Goal: Transaction & Acquisition: Purchase product/service

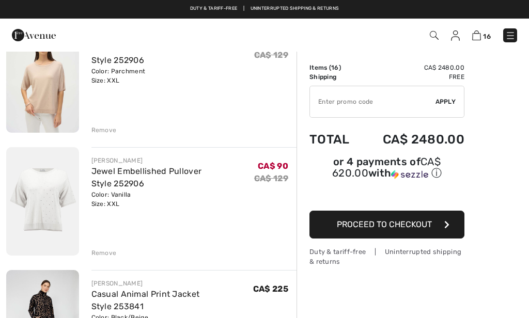
scroll to position [1078, 0]
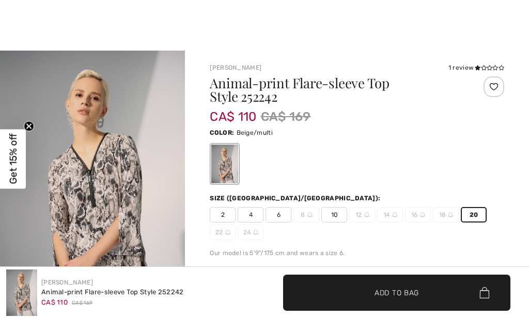
click at [367, 291] on span "✔ Added to Bag Add to Bag" at bounding box center [357, 309] width 294 height 36
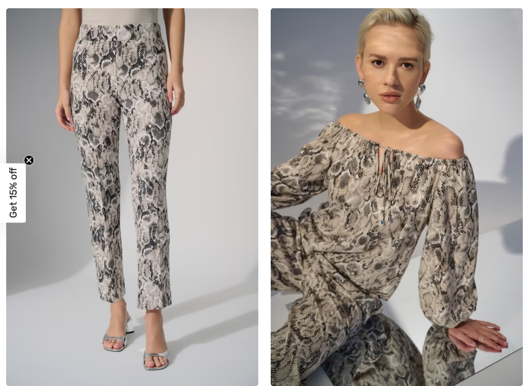
scroll to position [8226, 0]
click at [144, 276] on img at bounding box center [132, 197] width 252 height 378
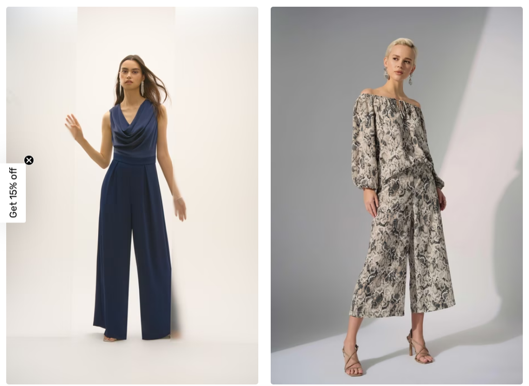
scroll to position [10471, 0]
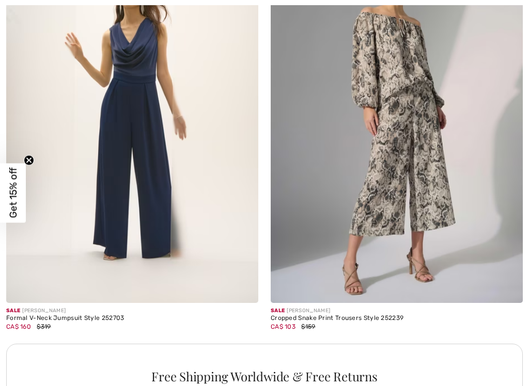
click at [437, 217] on img at bounding box center [397, 114] width 252 height 378
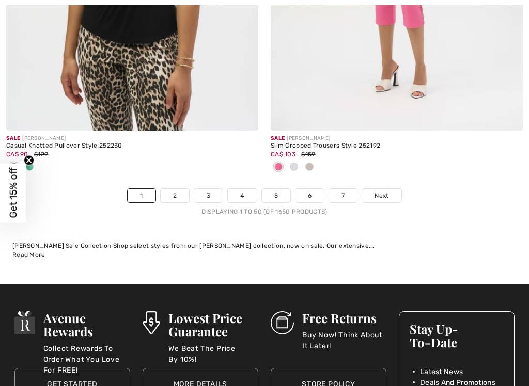
scroll to position [11148, 0]
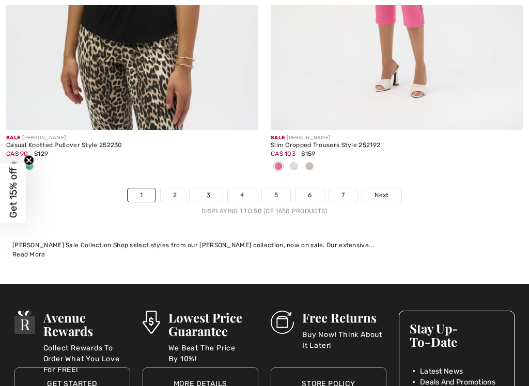
click at [166, 202] on link "2" at bounding box center [175, 195] width 28 height 13
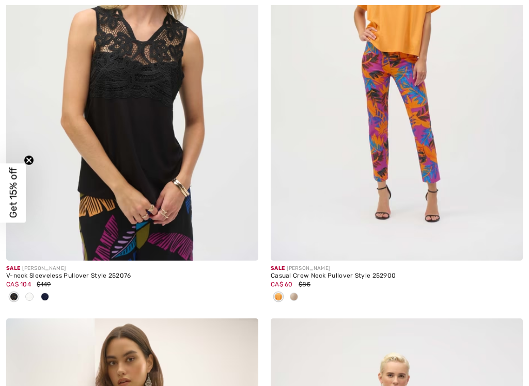
scroll to position [1194, 0]
click at [30, 298] on span at bounding box center [29, 296] width 8 height 8
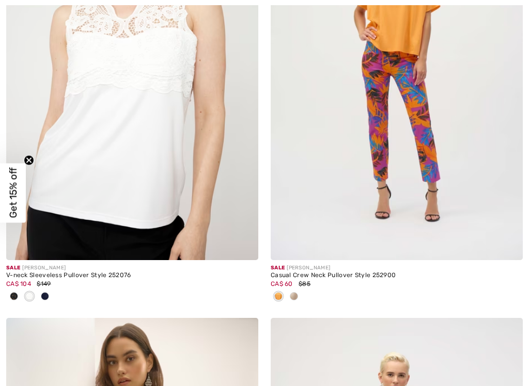
click at [169, 206] on img at bounding box center [132, 71] width 252 height 378
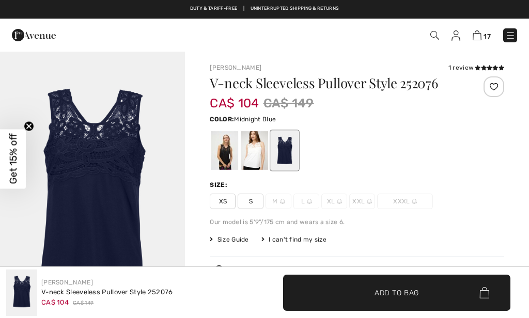
click at [234, 158] on div at bounding box center [224, 150] width 27 height 39
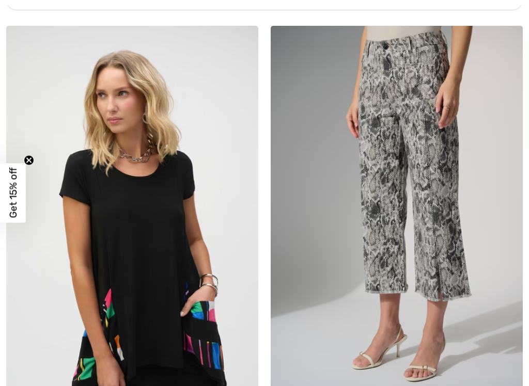
scroll to position [8363, 0]
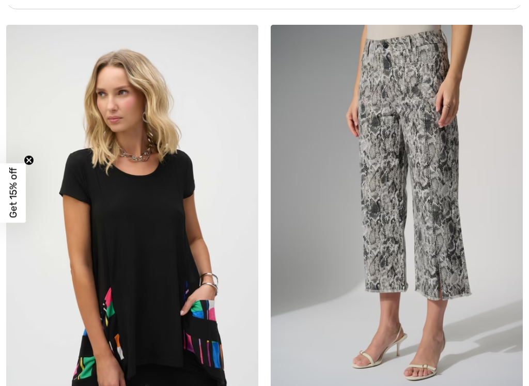
click at [439, 207] on img at bounding box center [397, 214] width 252 height 378
click at [446, 211] on img at bounding box center [397, 214] width 252 height 378
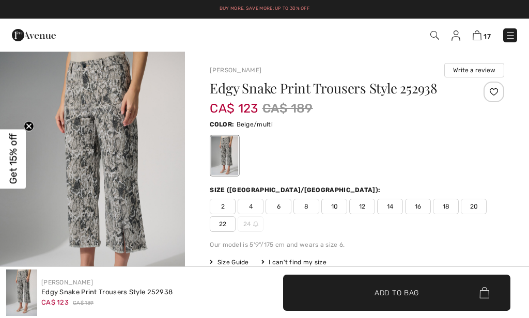
click at [434, 204] on span "18" at bounding box center [446, 206] width 26 height 15
click at [407, 294] on span "Add to Bag" at bounding box center [397, 292] width 44 height 11
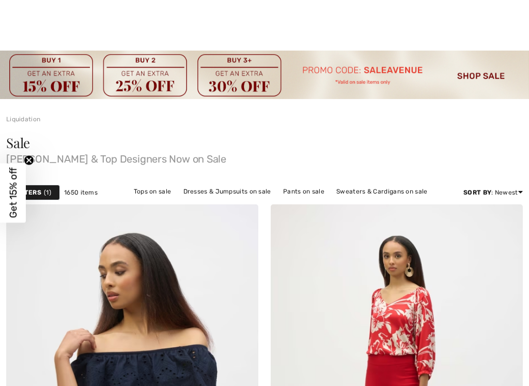
scroll to position [8804, 0]
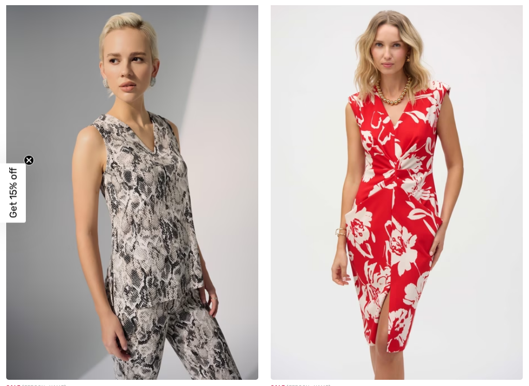
click at [204, 257] on img at bounding box center [132, 191] width 252 height 378
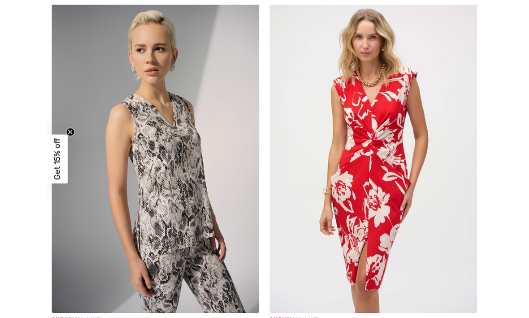
scroll to position [8844, 0]
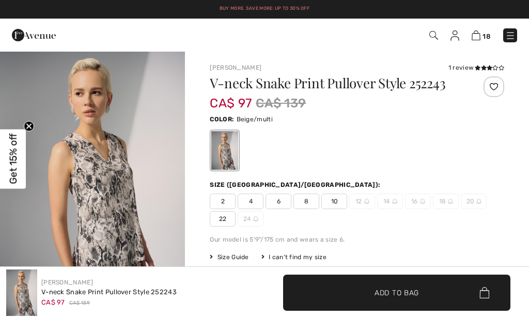
click at [486, 67] on icon at bounding box center [484, 67] width 6 height 5
click at [117, 216] on img "1 / 3" at bounding box center [92, 190] width 185 height 278
click at [145, 194] on img "1 / 3" at bounding box center [92, 190] width 185 height 278
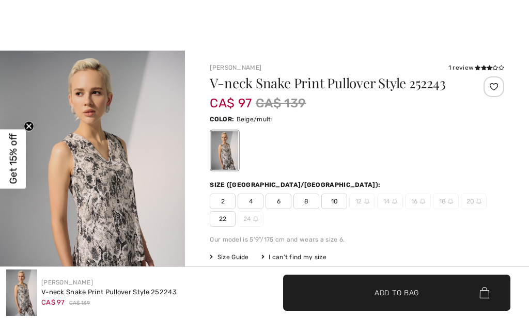
click at [236, 211] on span "22" at bounding box center [223, 218] width 26 height 15
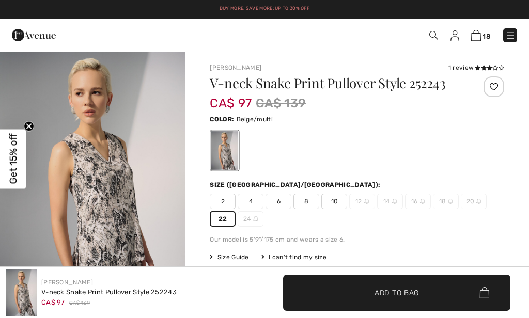
click at [400, 299] on span "✔ Added to Bag Add to Bag" at bounding box center [396, 293] width 227 height 36
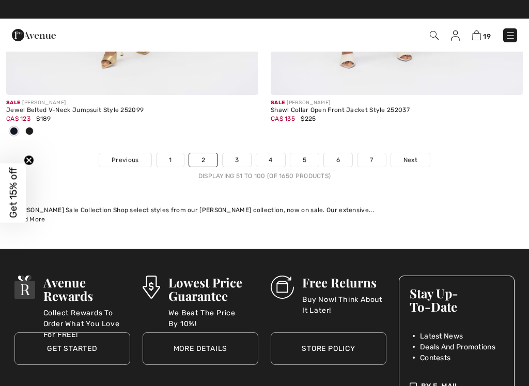
scroll to position [11314, 0]
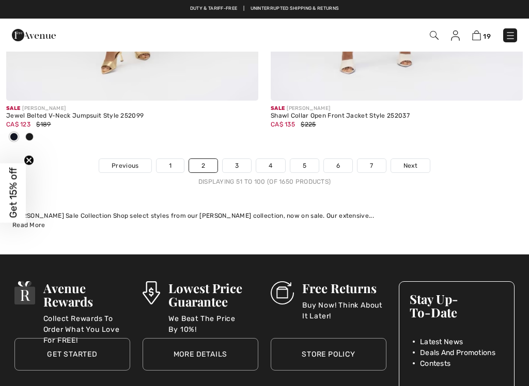
click at [236, 159] on link "3" at bounding box center [237, 165] width 28 height 13
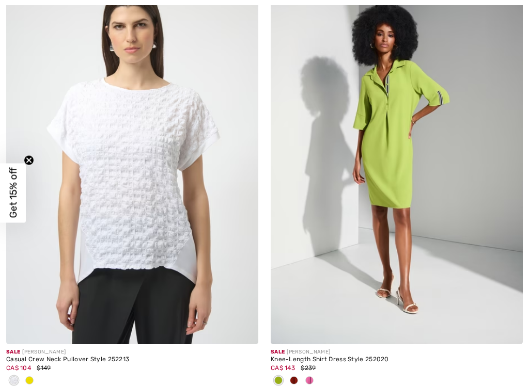
scroll to position [1127, 0]
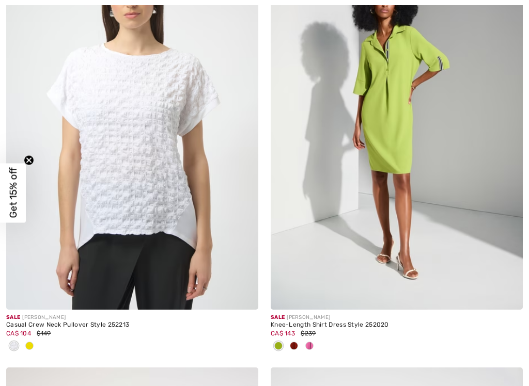
click at [174, 204] on img at bounding box center [132, 121] width 252 height 378
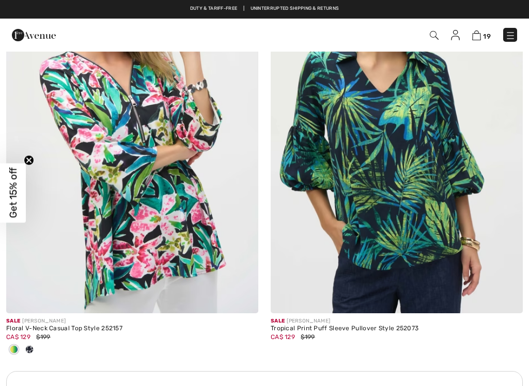
scroll to position [2401, 0]
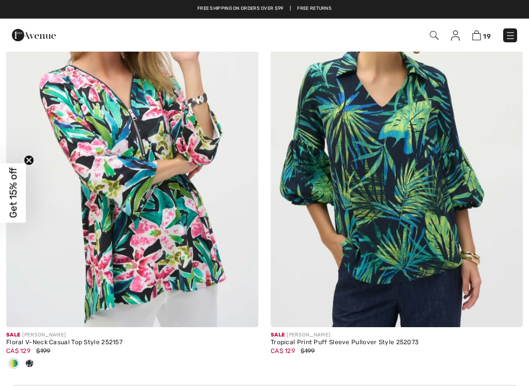
click at [35, 357] on div at bounding box center [29, 364] width 15 height 17
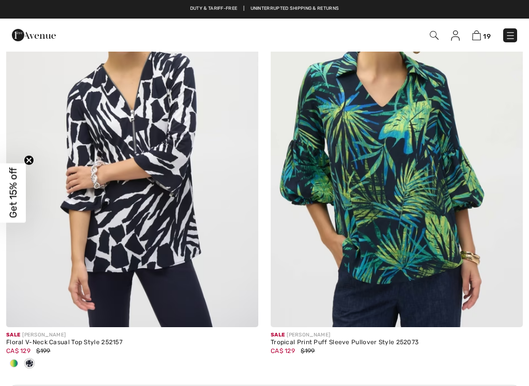
click at [170, 211] on img at bounding box center [132, 138] width 252 height 378
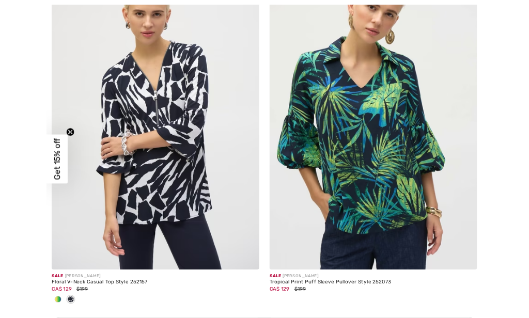
scroll to position [2440, 0]
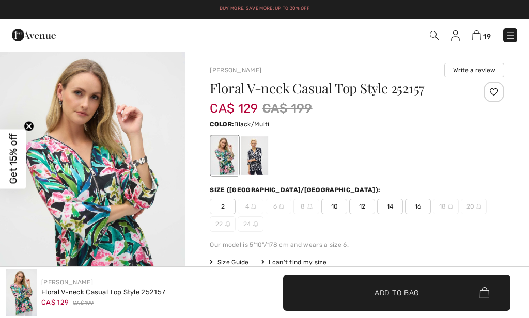
click at [267, 160] on div at bounding box center [254, 155] width 27 height 39
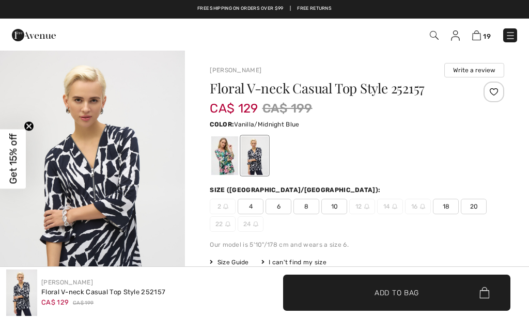
click at [119, 204] on img "1 / 5" at bounding box center [92, 189] width 185 height 277
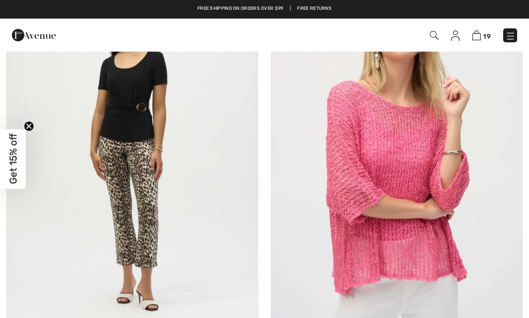
scroll to position [3877, 0]
click at [156, 231] on img at bounding box center [132, 154] width 252 height 378
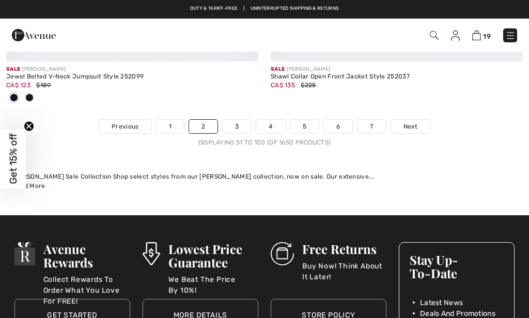
scroll to position [11353, 0]
click at [208, 120] on link "2" at bounding box center [203, 126] width 28 height 13
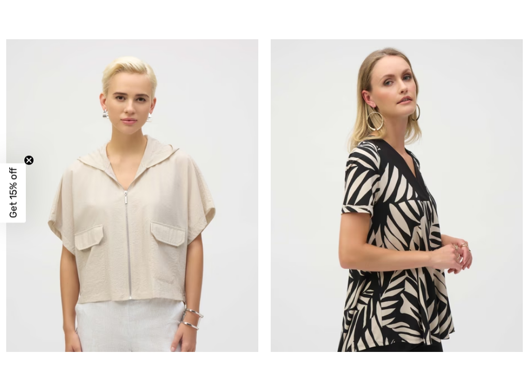
scroll to position [10156, 0]
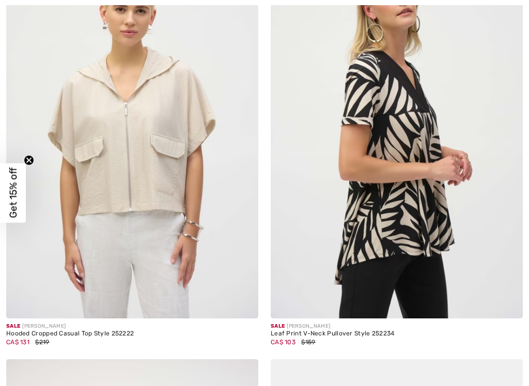
click at [415, 182] on img at bounding box center [397, 130] width 252 height 378
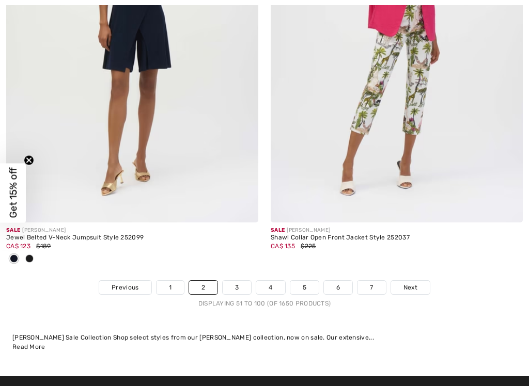
scroll to position [11204, 0]
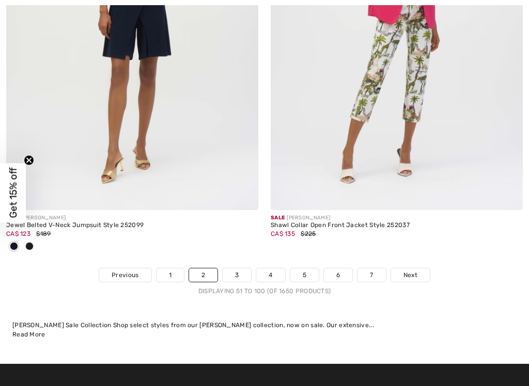
click at [235, 269] on link "3" at bounding box center [237, 275] width 28 height 13
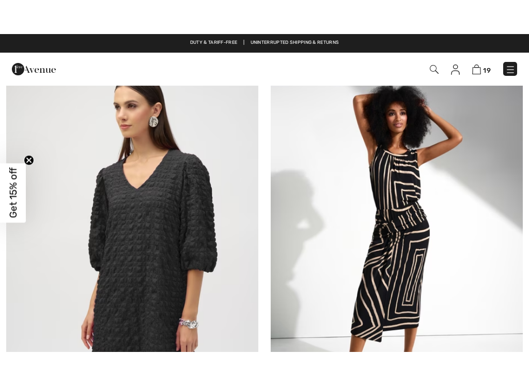
scroll to position [6547, 0]
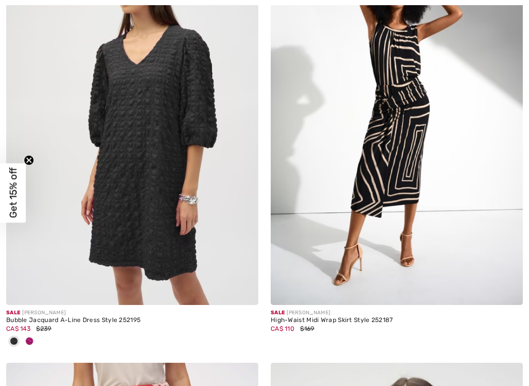
click at [144, 221] on img at bounding box center [132, 116] width 252 height 378
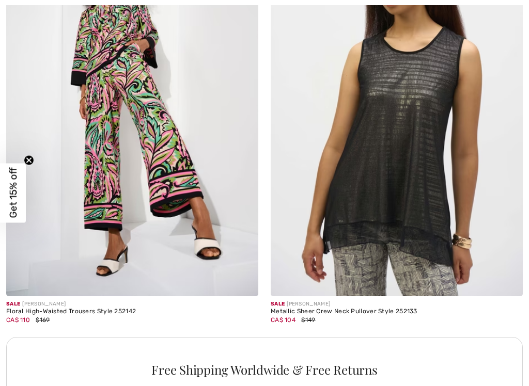
scroll to position [7830, 0]
click at [416, 137] on img at bounding box center [397, 107] width 252 height 378
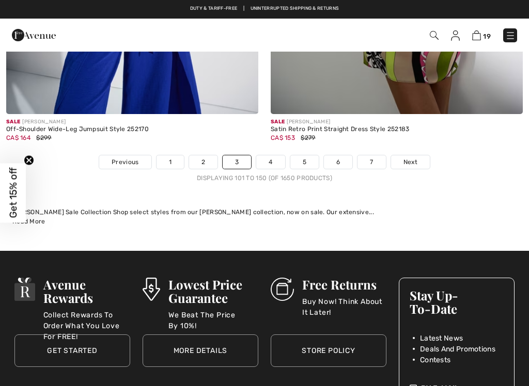
scroll to position [11146, 0]
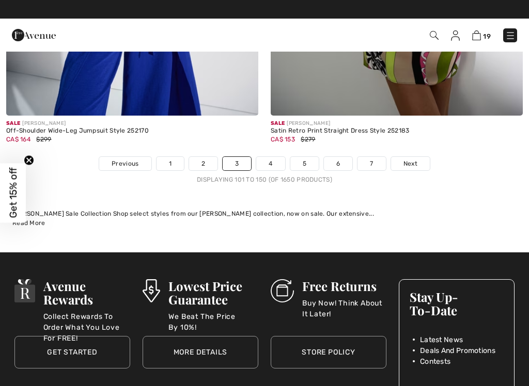
click at [262, 157] on link "4" at bounding box center [270, 163] width 28 height 13
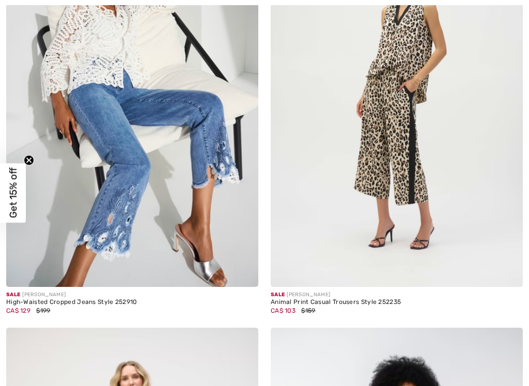
scroll to position [6481, 0]
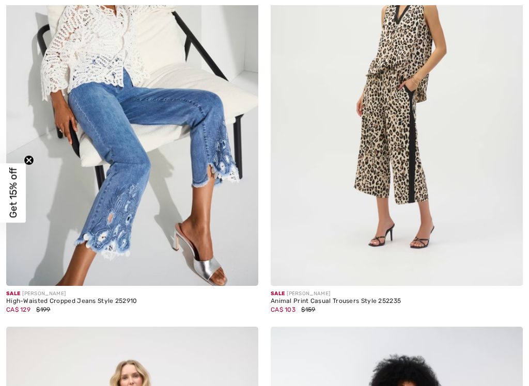
click at [402, 148] on img at bounding box center [397, 97] width 252 height 378
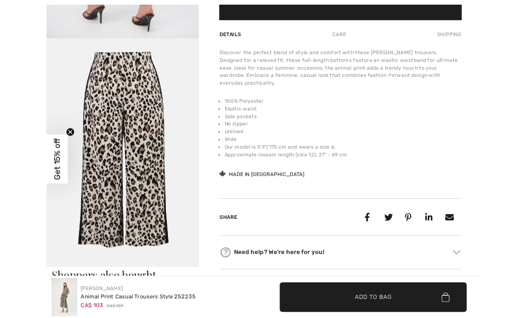
scroll to position [717, 0]
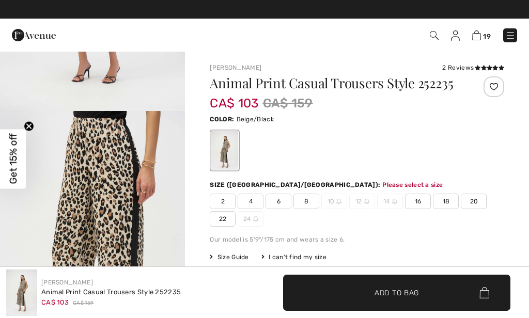
scroll to position [0, 0]
click at [405, 201] on span "16" at bounding box center [418, 201] width 26 height 15
click at [417, 290] on span "Add to Bag" at bounding box center [397, 292] width 44 height 11
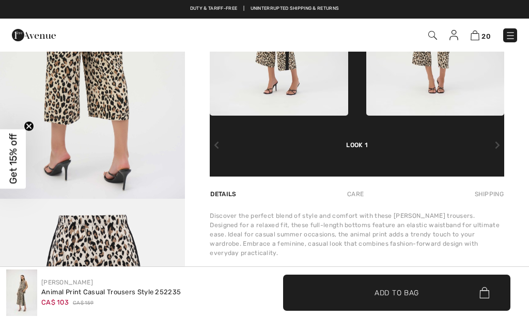
scroll to position [564, 0]
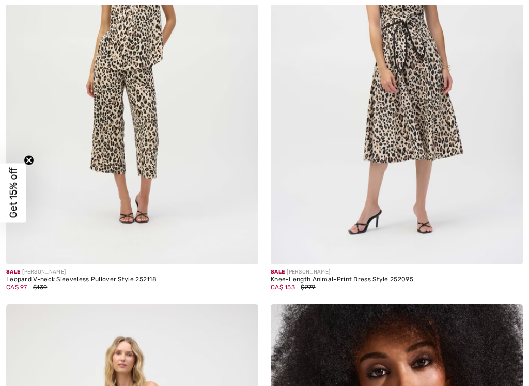
scroll to position [9537, 0]
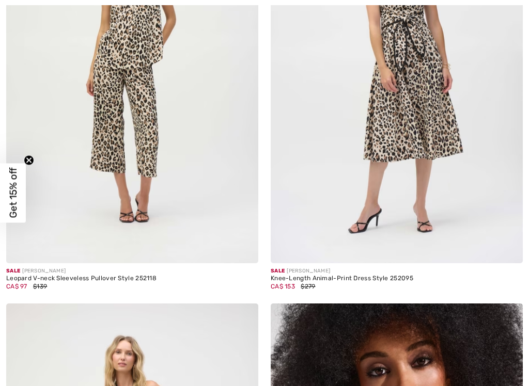
click at [105, 103] on img at bounding box center [132, 74] width 252 height 378
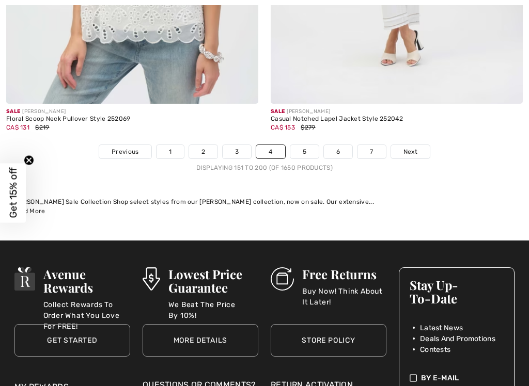
scroll to position [11039, 0]
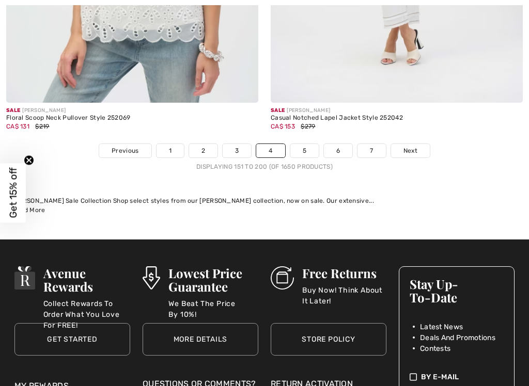
click at [305, 144] on link "5" at bounding box center [304, 150] width 28 height 13
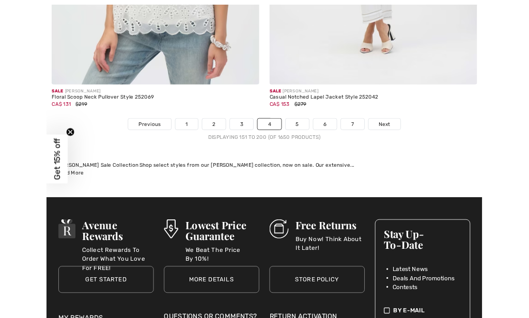
scroll to position [11078, 0]
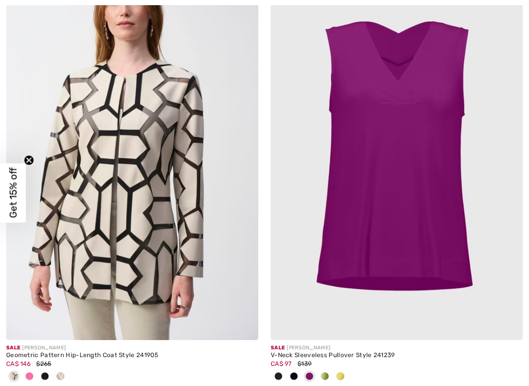
scroll to position [4316, 0]
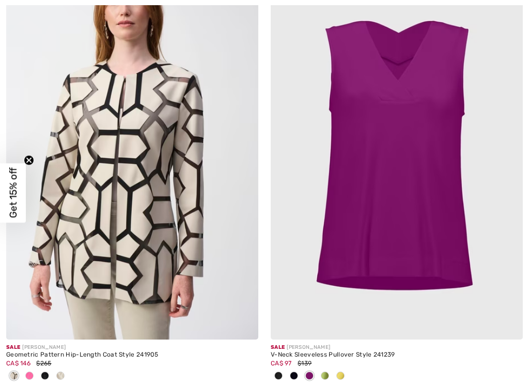
click at [395, 175] on img at bounding box center [397, 151] width 252 height 378
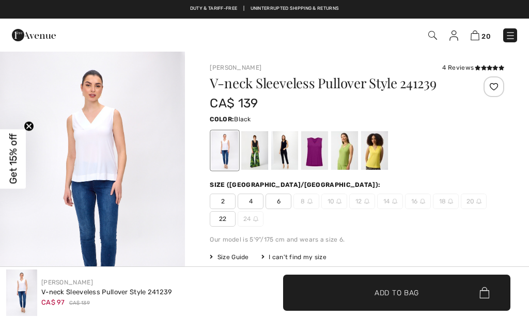
click at [261, 159] on div at bounding box center [254, 150] width 27 height 39
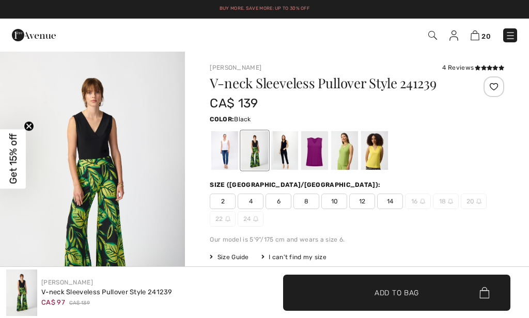
click at [279, 160] on div at bounding box center [284, 150] width 27 height 39
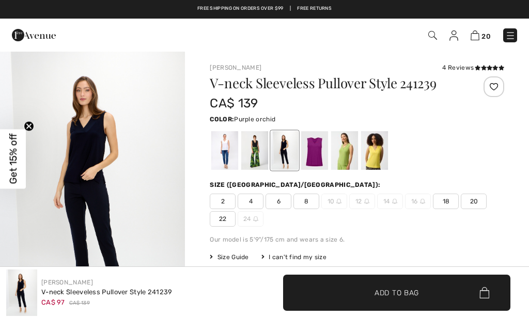
click at [303, 160] on div at bounding box center [314, 150] width 27 height 39
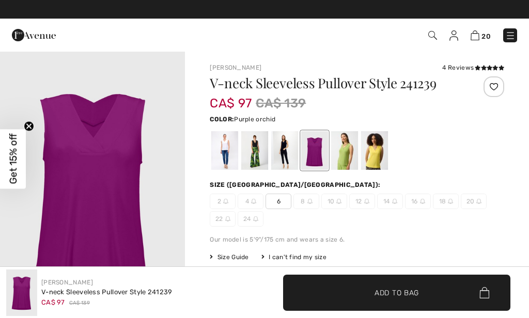
click at [316, 150] on div at bounding box center [314, 150] width 27 height 39
click at [342, 139] on div at bounding box center [344, 150] width 27 height 39
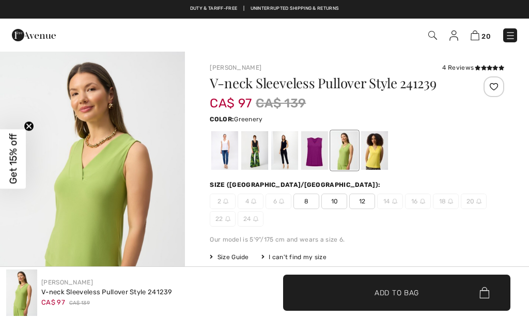
click at [371, 157] on div at bounding box center [374, 150] width 27 height 39
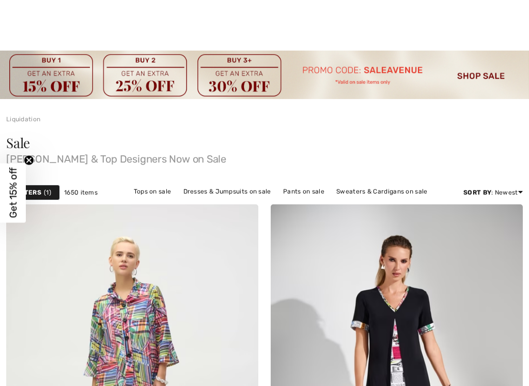
scroll to position [4472, 0]
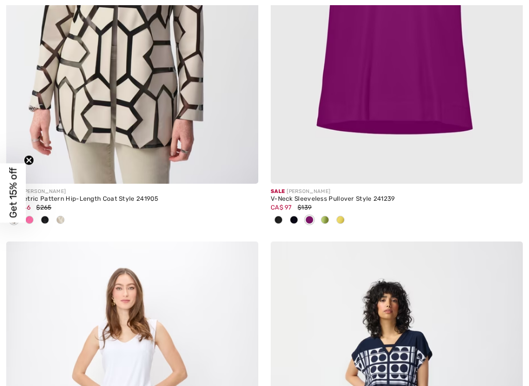
click at [295, 216] on span at bounding box center [294, 220] width 8 height 8
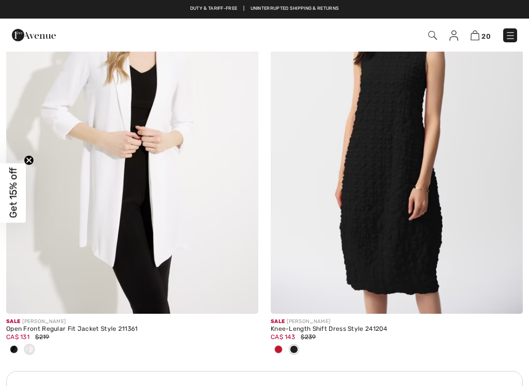
scroll to position [5214, 0]
click at [283, 342] on div at bounding box center [278, 350] width 15 height 17
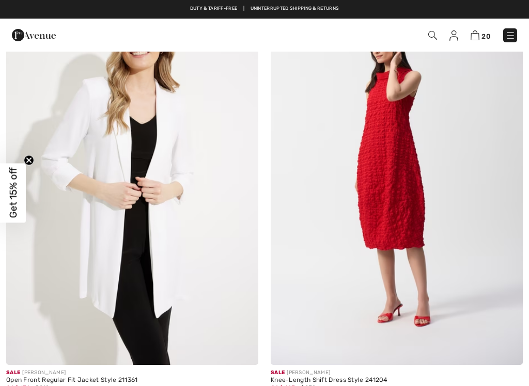
scroll to position [5163, 0]
click at [412, 172] on img at bounding box center [397, 177] width 252 height 378
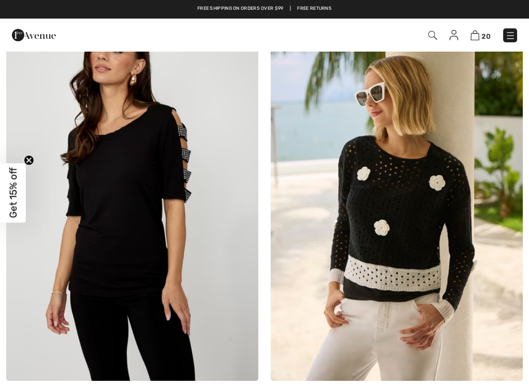
scroll to position [5659, 0]
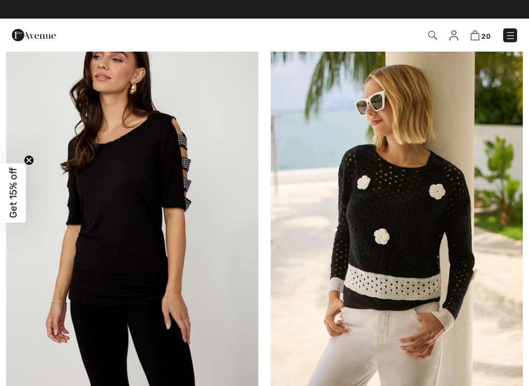
click at [476, 318] on img at bounding box center [397, 201] width 252 height 378
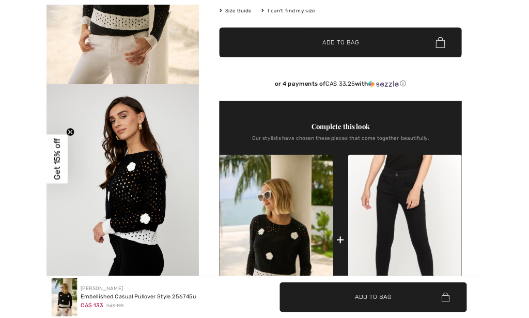
scroll to position [-2, 0]
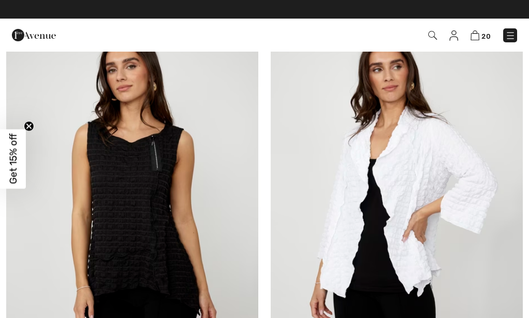
scroll to position [6513, 0]
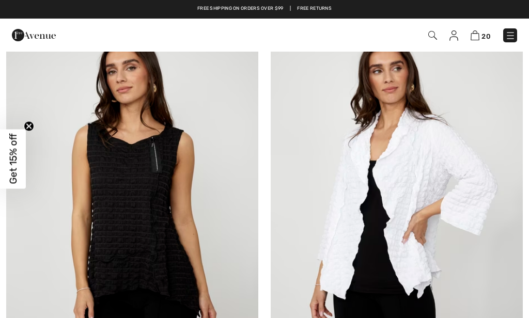
click at [419, 244] on img at bounding box center [397, 201] width 252 height 378
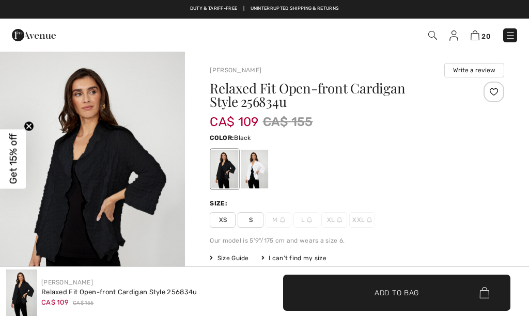
click at [266, 179] on div at bounding box center [254, 169] width 27 height 39
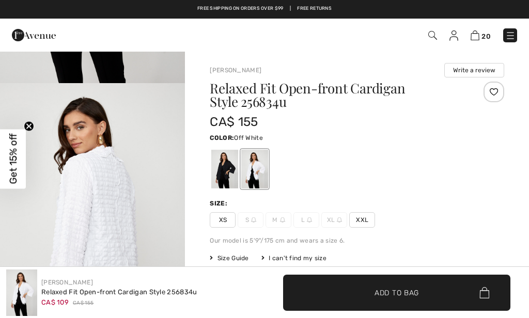
click at [354, 220] on span "XXL" at bounding box center [362, 219] width 26 height 15
click at [381, 294] on span "Add to Bag" at bounding box center [397, 292] width 44 height 11
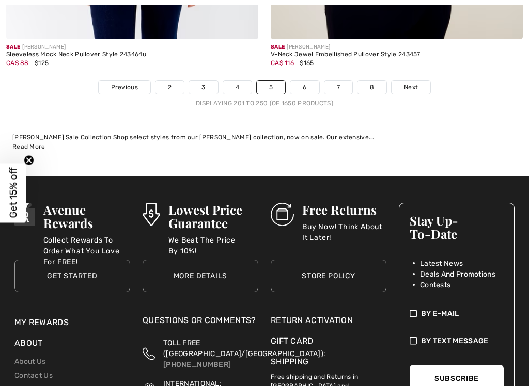
scroll to position [11244, 0]
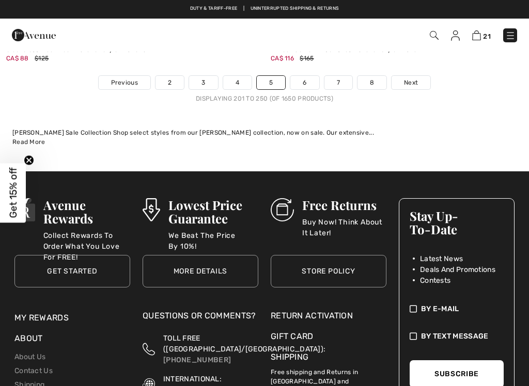
click at [301, 76] on link "6" at bounding box center [304, 82] width 28 height 13
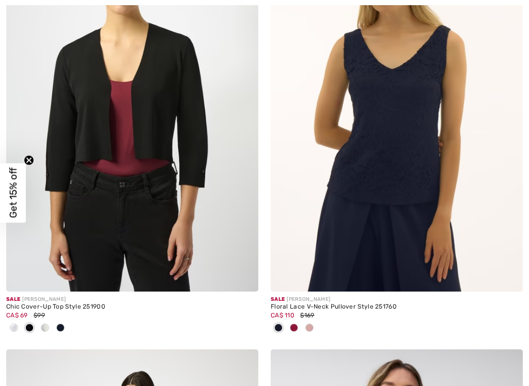
click at [305, 332] on div at bounding box center [309, 328] width 15 height 17
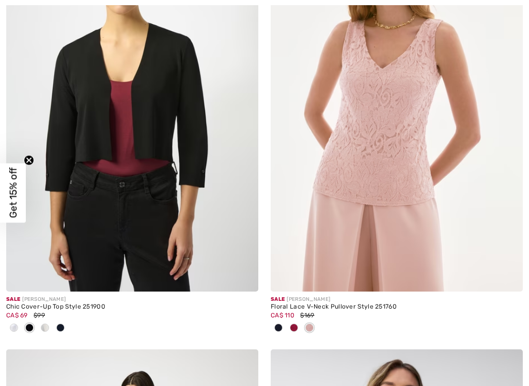
click at [446, 229] on img at bounding box center [397, 103] width 252 height 378
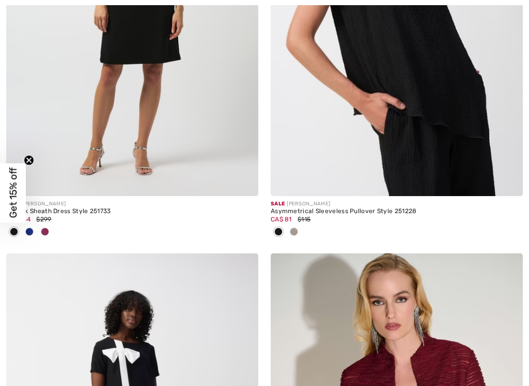
scroll to position [828, 0]
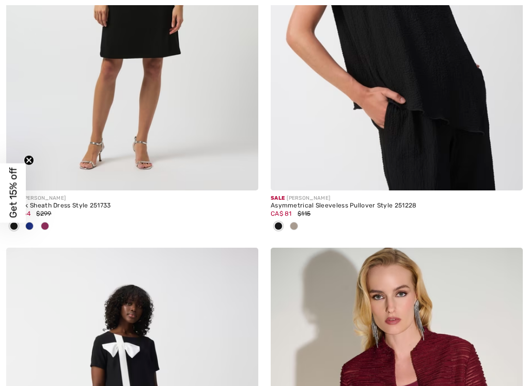
click at [294, 219] on div at bounding box center [293, 227] width 15 height 17
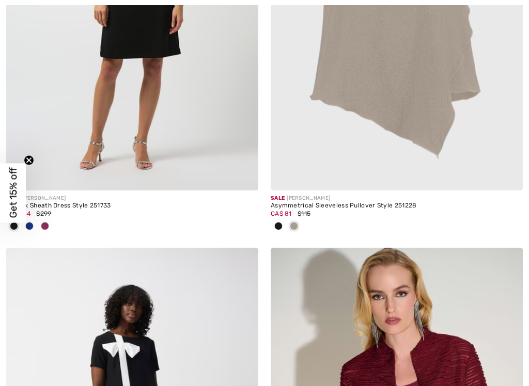
click at [296, 228] on span at bounding box center [294, 226] width 8 height 8
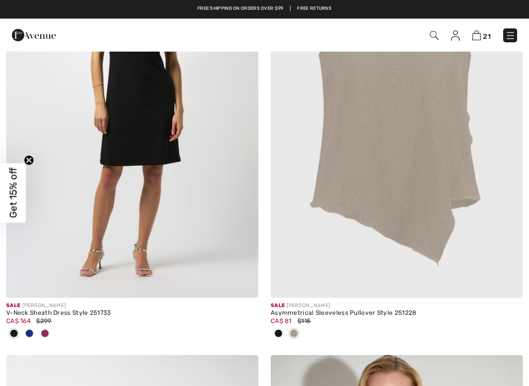
scroll to position [653, 0]
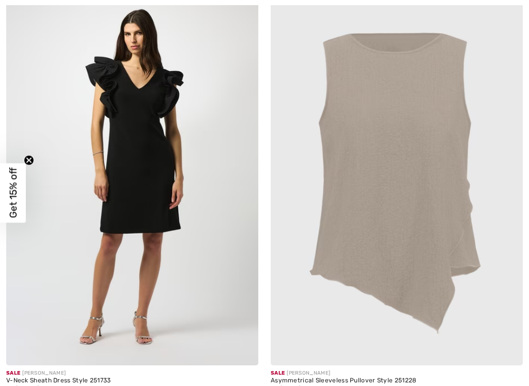
click at [410, 172] on img at bounding box center [397, 177] width 252 height 378
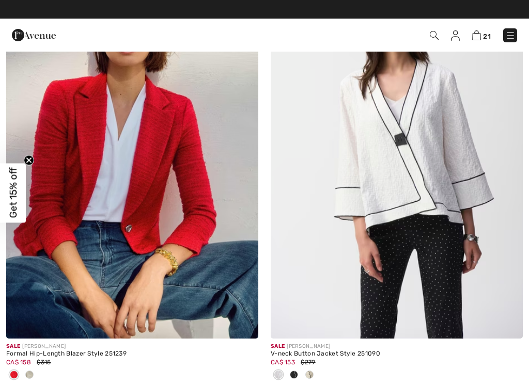
scroll to position [7937, 0]
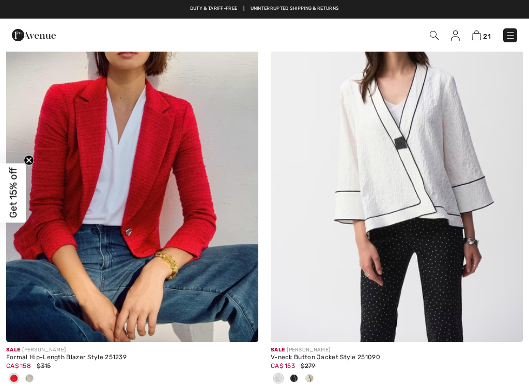
click at [419, 178] on img at bounding box center [397, 153] width 252 height 378
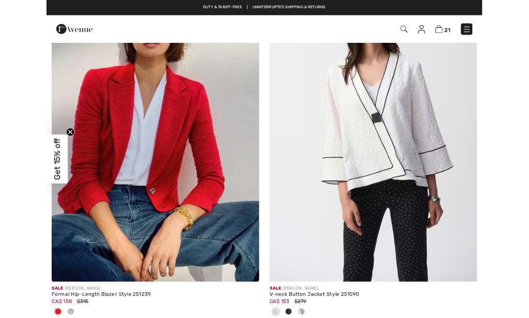
scroll to position [7976, 0]
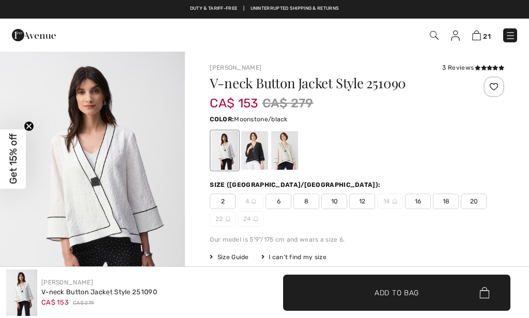
click at [287, 165] on div at bounding box center [284, 150] width 27 height 39
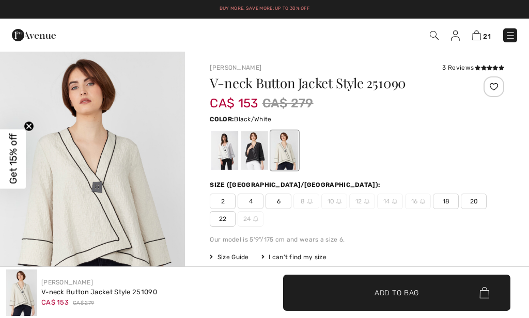
click at [259, 160] on div at bounding box center [254, 150] width 27 height 39
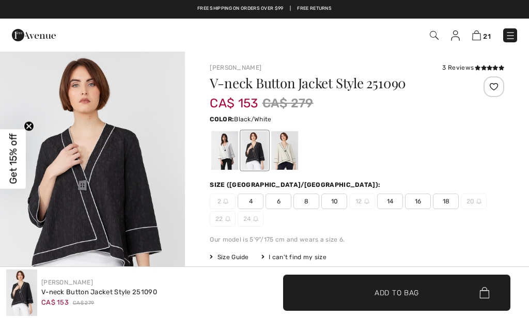
click at [479, 66] on icon at bounding box center [478, 67] width 6 height 5
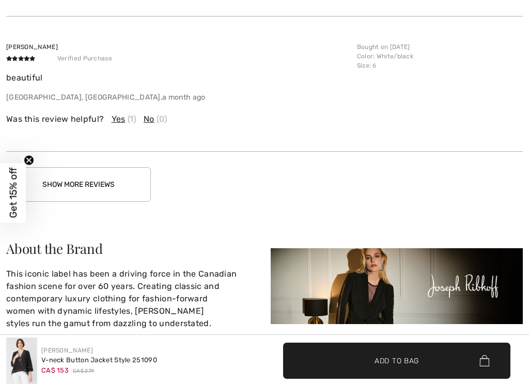
scroll to position [1648, 0]
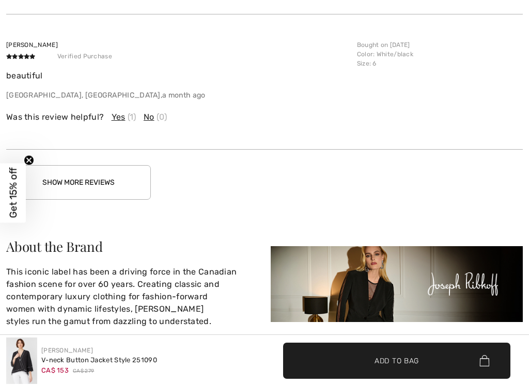
click at [108, 181] on button "Show More Reviews" at bounding box center [78, 182] width 145 height 35
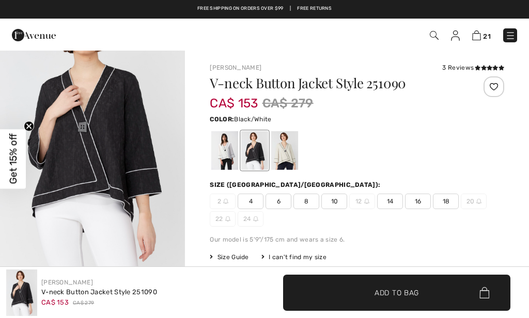
scroll to position [0, 0]
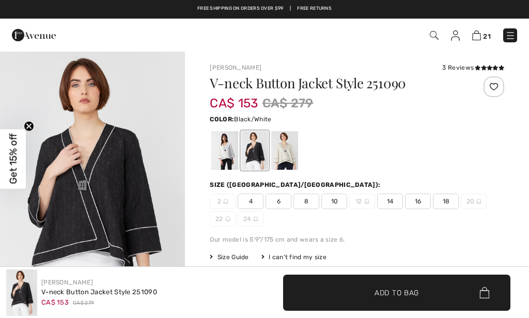
click at [127, 205] on img "1 / 6" at bounding box center [92, 190] width 185 height 278
click at [277, 155] on div at bounding box center [284, 150] width 27 height 39
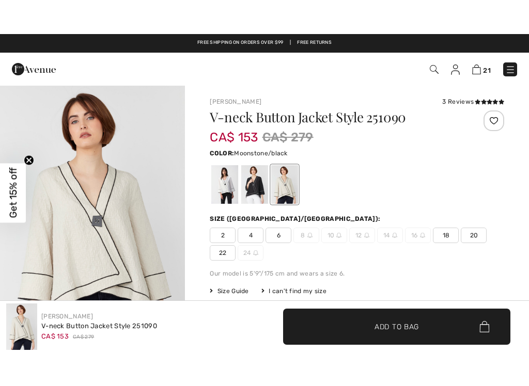
scroll to position [-14, 0]
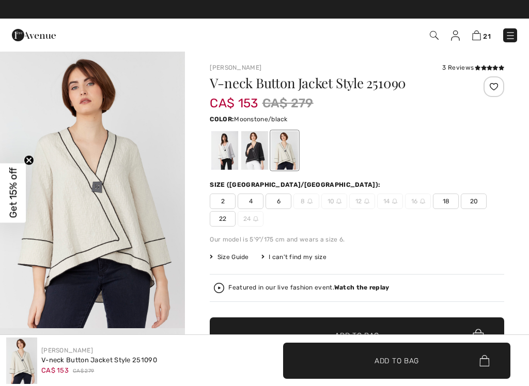
click at [225, 155] on div at bounding box center [224, 150] width 27 height 39
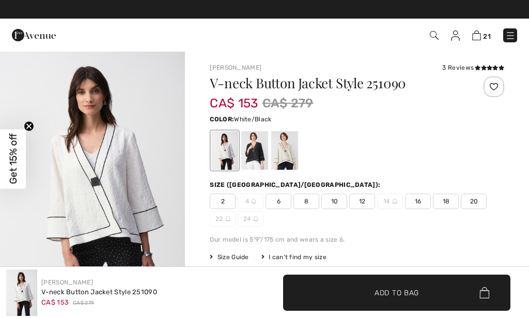
scroll to position [0, 0]
click at [107, 208] on img "1 / 5" at bounding box center [92, 189] width 185 height 277
click at [121, 196] on img "1 / 5" at bounding box center [92, 189] width 185 height 277
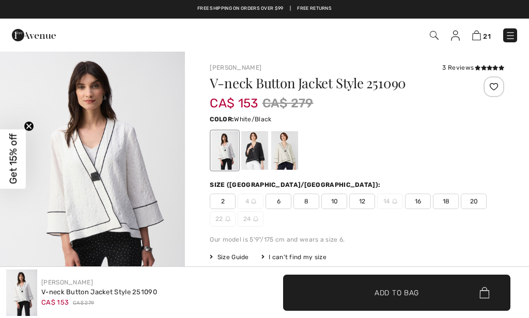
click at [116, 196] on img "1 / 5" at bounding box center [92, 183] width 185 height 277
click at [130, 186] on img "1 / 5" at bounding box center [92, 183] width 185 height 277
click at [144, 198] on img "1 / 5" at bounding box center [92, 183] width 185 height 277
click at [122, 200] on img "1 / 5" at bounding box center [92, 183] width 185 height 277
click at [265, 160] on div at bounding box center [254, 150] width 27 height 39
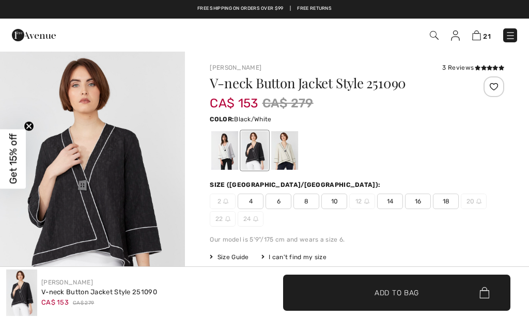
click at [111, 197] on img "1 / 6" at bounding box center [92, 190] width 185 height 278
click at [221, 145] on div at bounding box center [224, 150] width 27 height 39
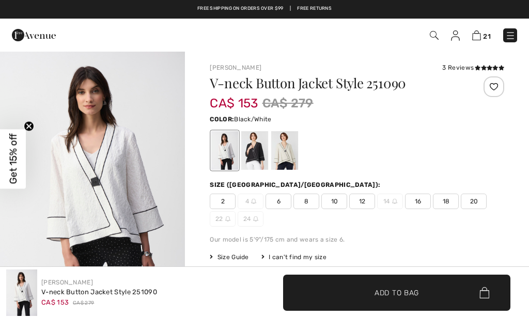
click at [257, 159] on div at bounding box center [254, 150] width 27 height 39
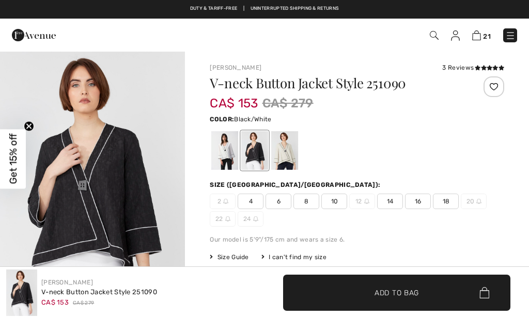
click at [434, 200] on span "18" at bounding box center [446, 201] width 26 height 15
click at [408, 298] on span "✔ Added to Bag Add to Bag" at bounding box center [396, 293] width 227 height 36
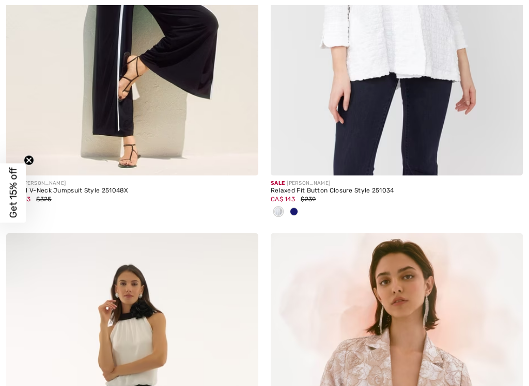
scroll to position [8624, 0]
click at [301, 204] on div at bounding box center [293, 212] width 15 height 17
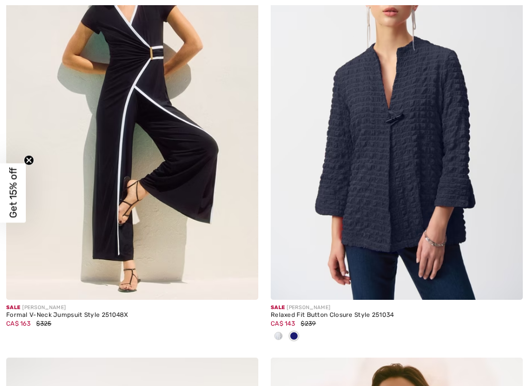
scroll to position [8502, 0]
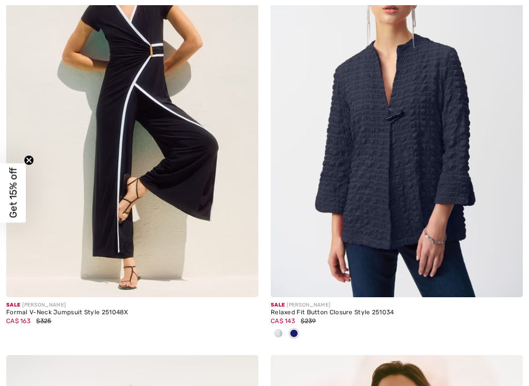
click at [434, 142] on img at bounding box center [397, 108] width 252 height 378
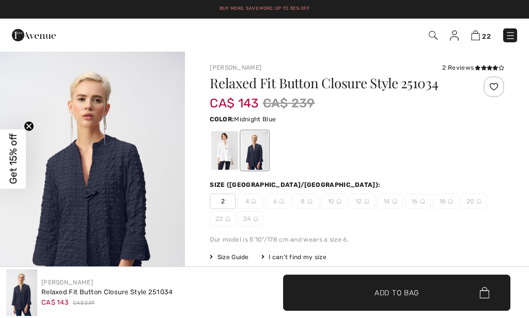
click at [223, 162] on div at bounding box center [224, 150] width 27 height 39
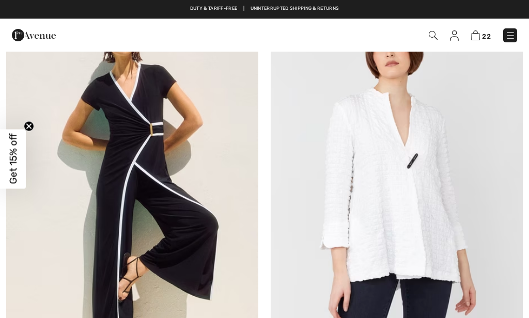
scroll to position [8364, 0]
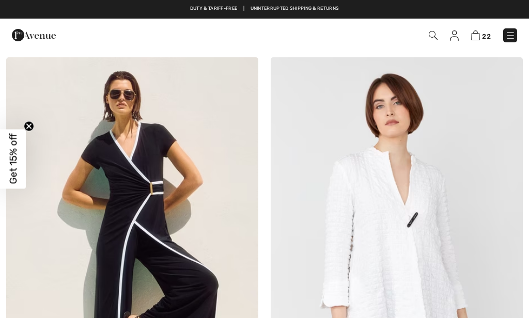
click at [420, 241] on img at bounding box center [397, 246] width 252 height 378
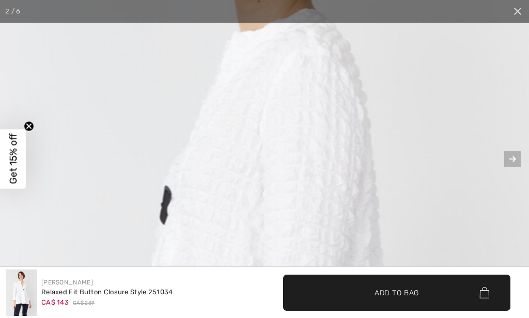
scroll to position [106, 0]
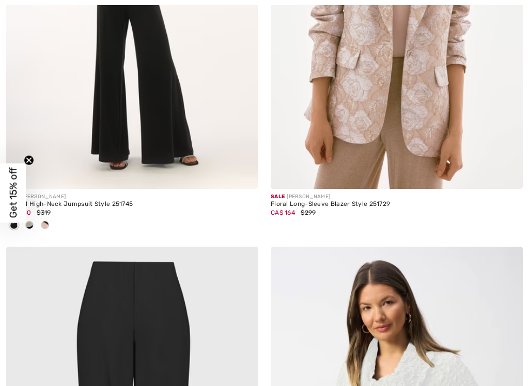
scroll to position [9389, 0]
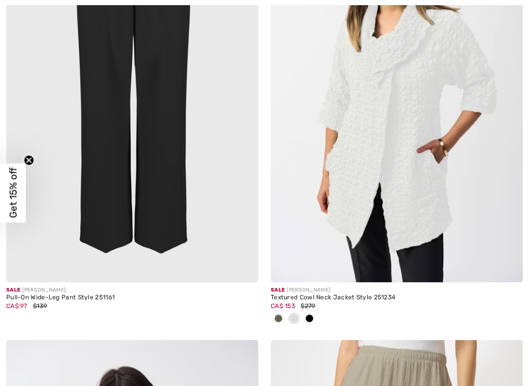
click at [408, 144] on img at bounding box center [397, 93] width 252 height 378
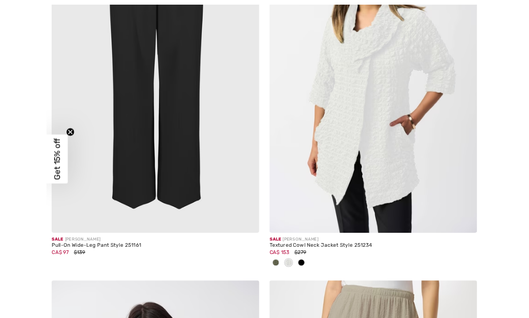
scroll to position [9428, 0]
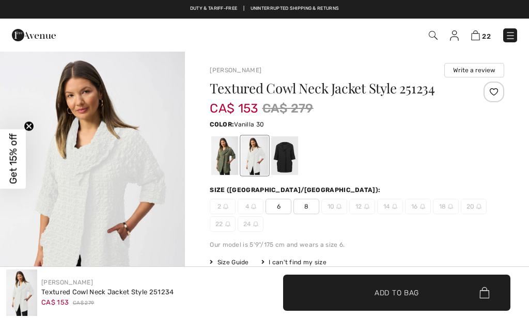
click at [293, 162] on div at bounding box center [284, 155] width 27 height 39
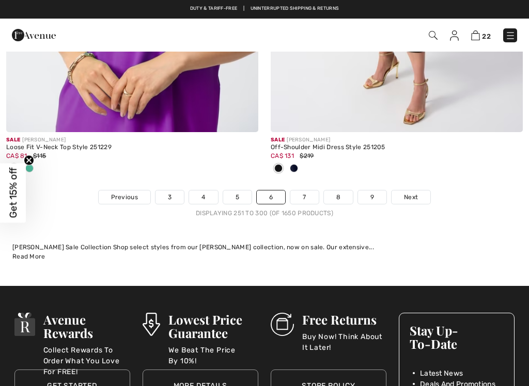
scroll to position [11384, 0]
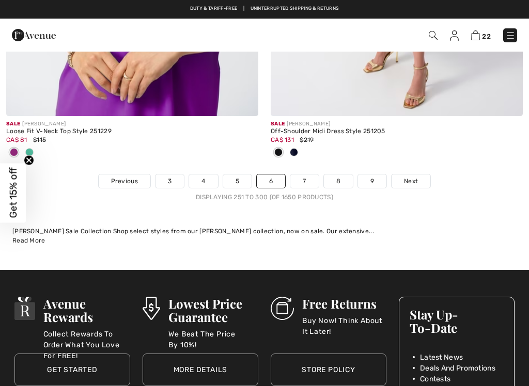
click at [306, 175] on link "7" at bounding box center [304, 181] width 28 height 13
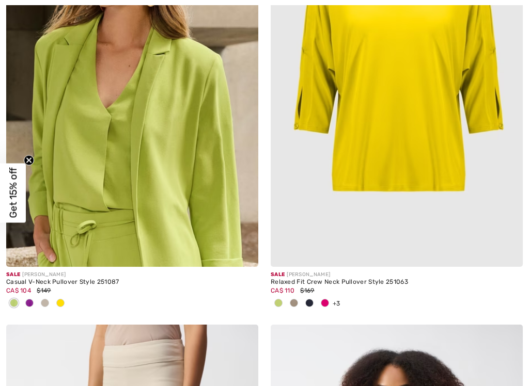
scroll to position [316, 0]
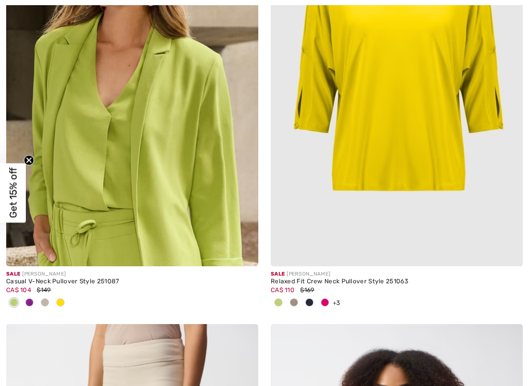
click at [298, 304] on div at bounding box center [293, 303] width 15 height 17
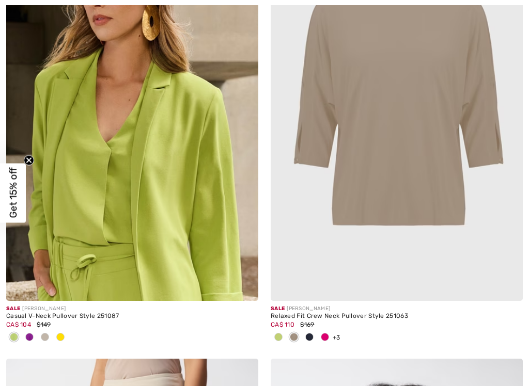
scroll to position [282, 0]
click at [315, 318] on div at bounding box center [309, 337] width 15 height 17
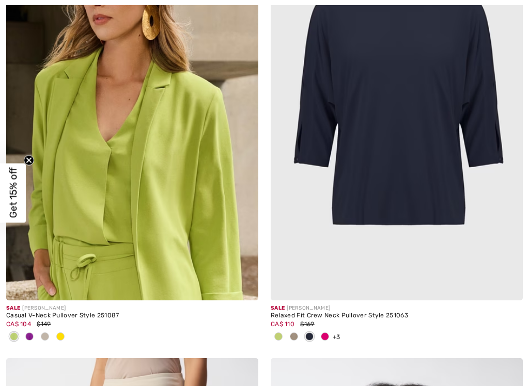
click at [325, 318] on span at bounding box center [325, 337] width 8 height 8
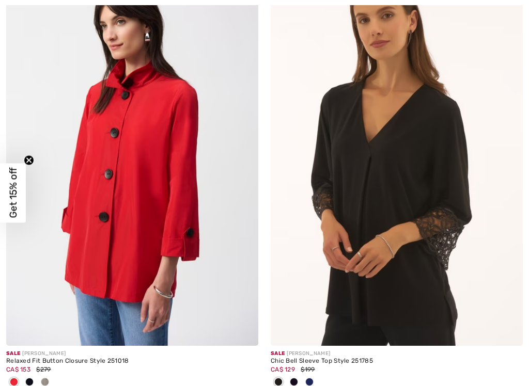
scroll to position [4798, 0]
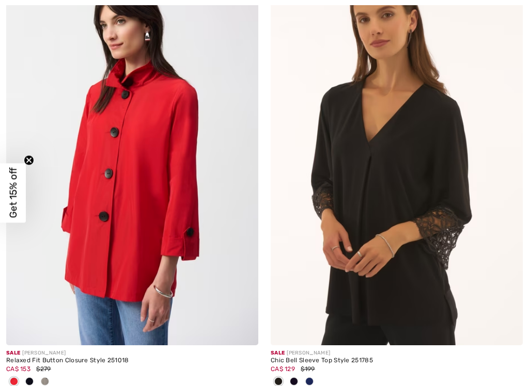
click at [135, 252] on img at bounding box center [132, 156] width 252 height 378
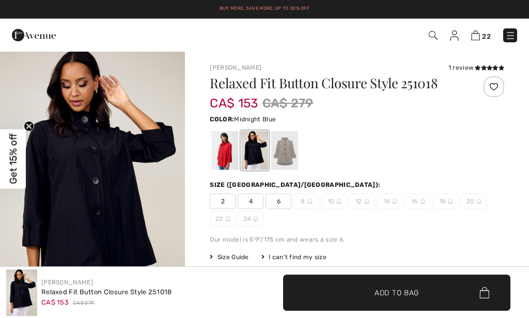
click at [292, 146] on div at bounding box center [284, 150] width 27 height 39
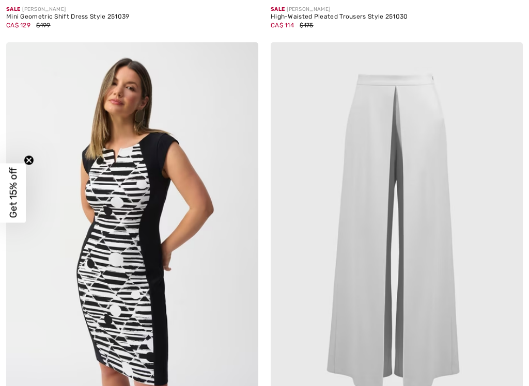
scroll to position [6954, 0]
